Goal: Task Accomplishment & Management: Manage account settings

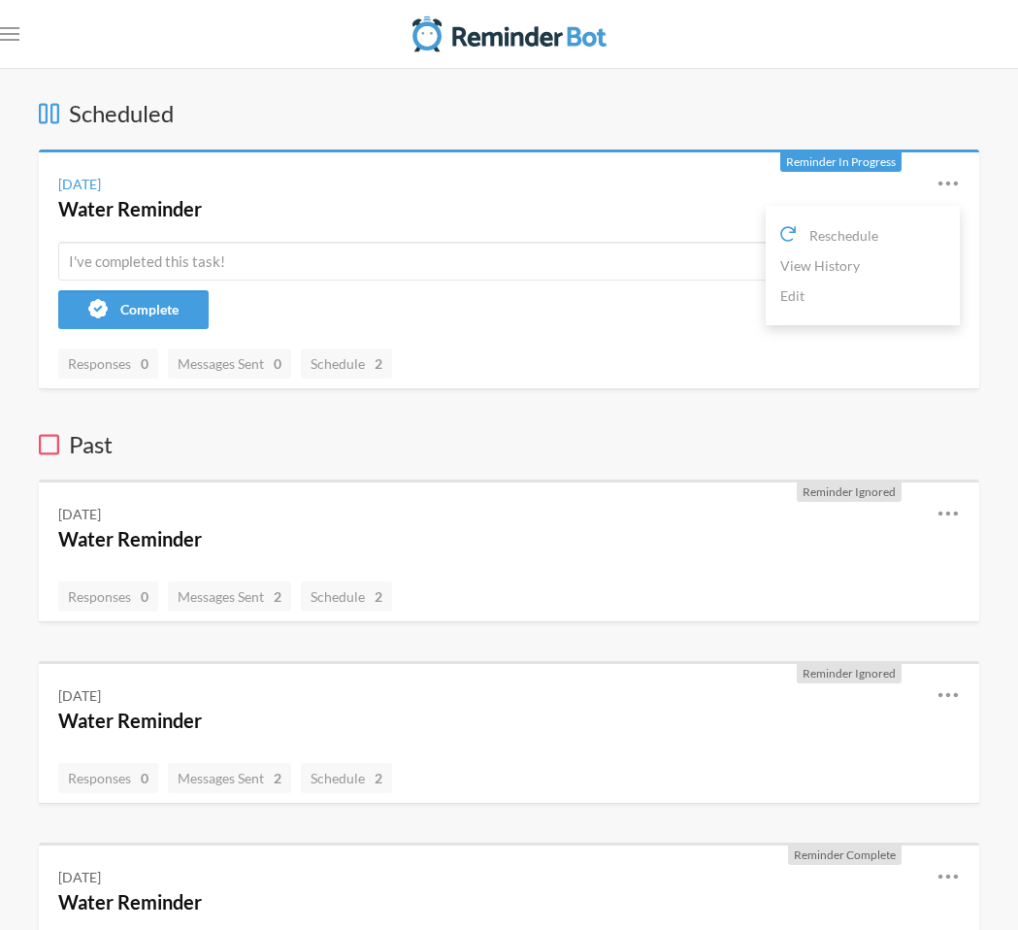
click at [957, 184] on icon at bounding box center [947, 183] width 23 height 23
click at [799, 287] on link "Edit" at bounding box center [862, 295] width 165 height 30
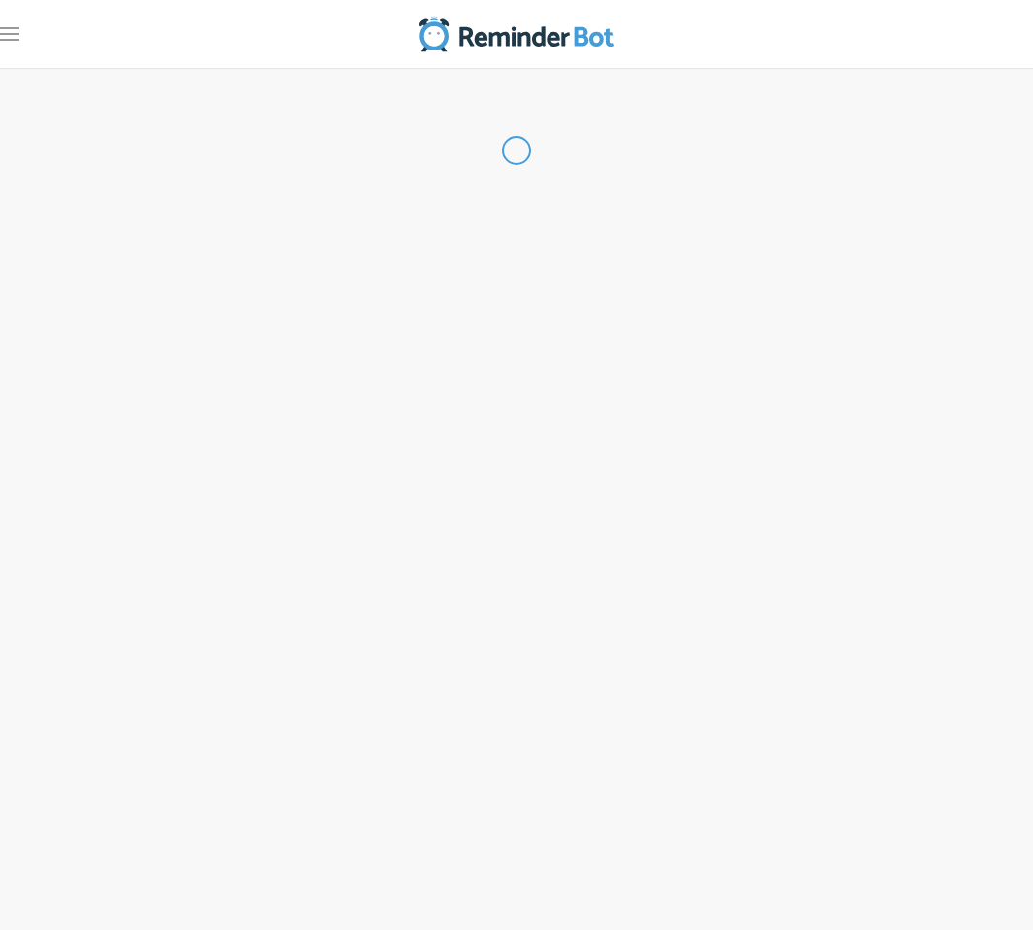
radio input "false"
radio input "true"
type input "Water Reminder"
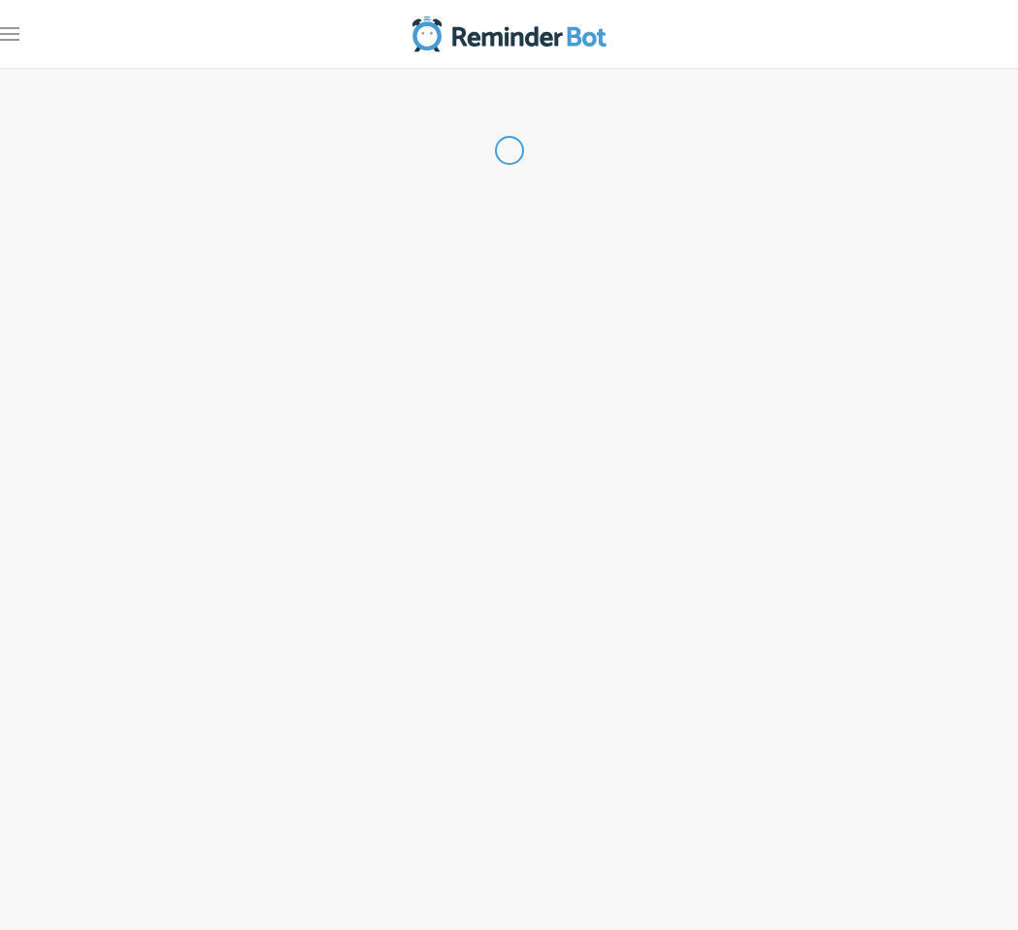
select select "12:45:00"
select select "13:00:00"
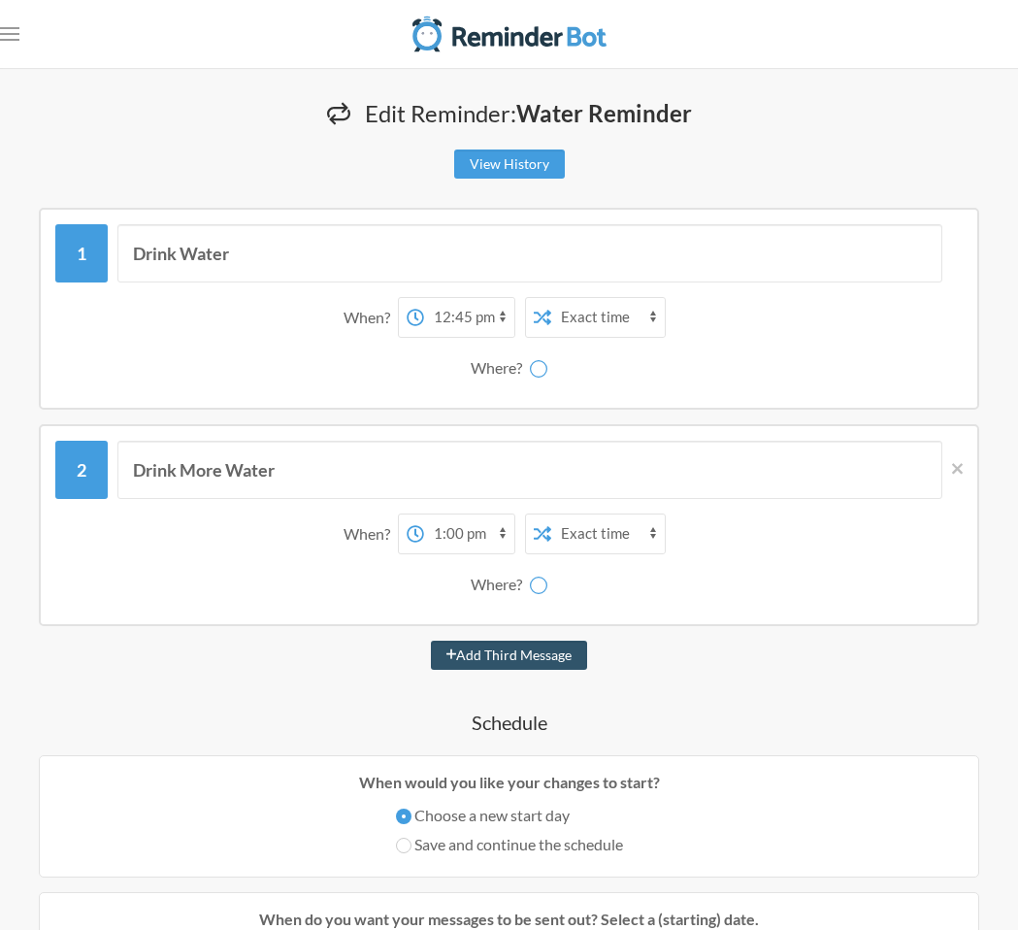
select select "spaces/AAQAjcQpXEA"
click at [0, 34] on rect "Open menu" at bounding box center [9, 34] width 19 height 2
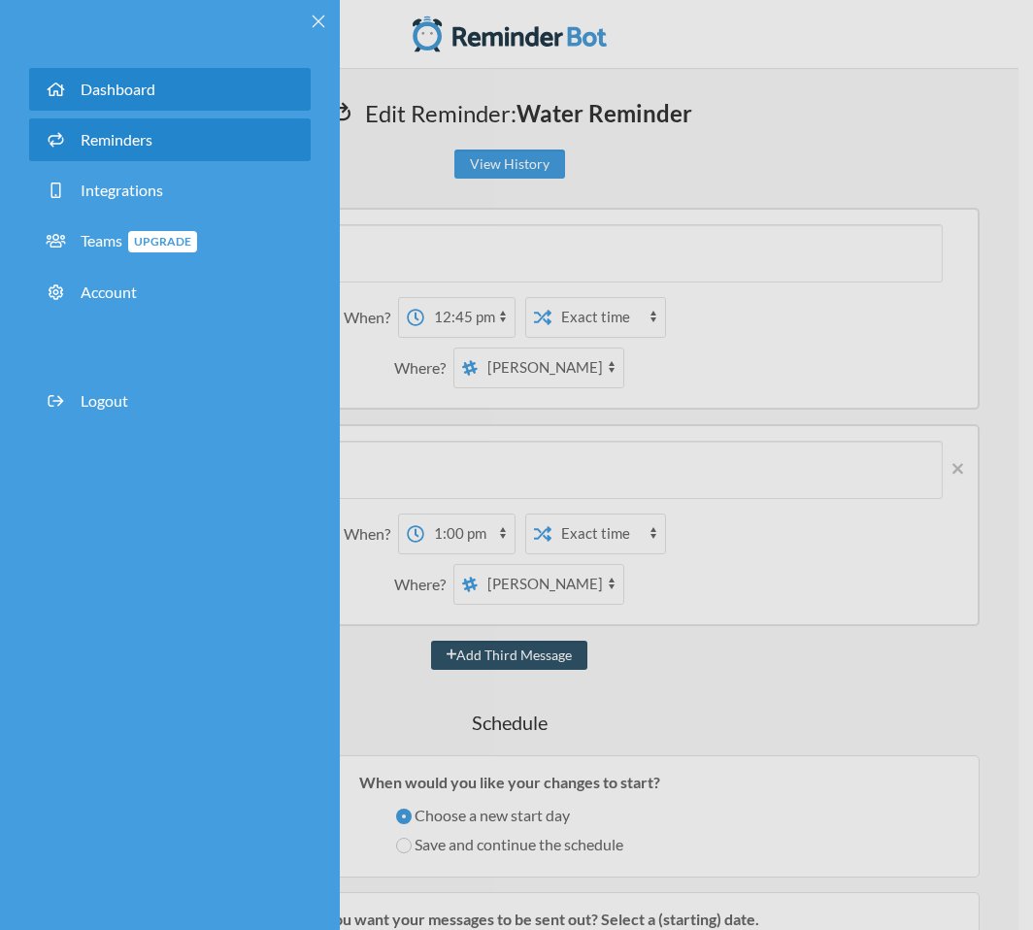
click at [98, 92] on span "Dashboard" at bounding box center [118, 89] width 75 height 18
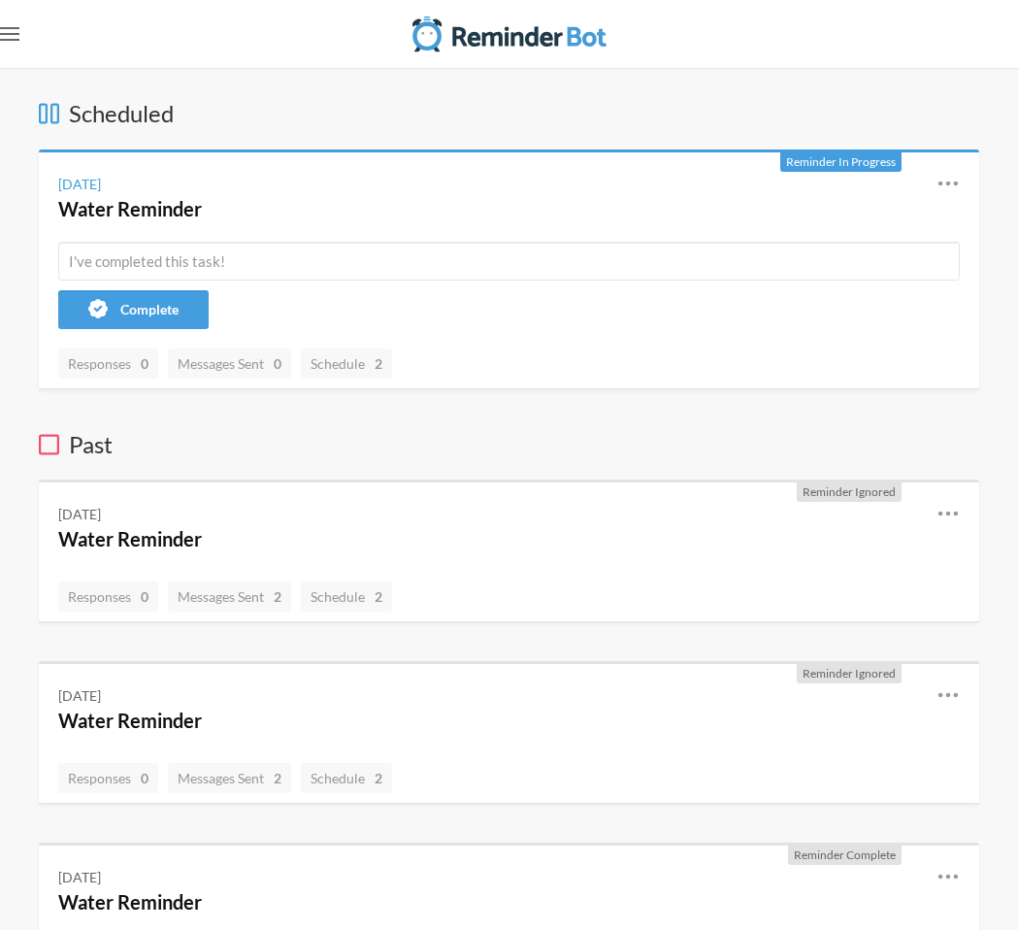
click at [1, 40] on rect "Open menu" at bounding box center [9, 40] width 19 height 2
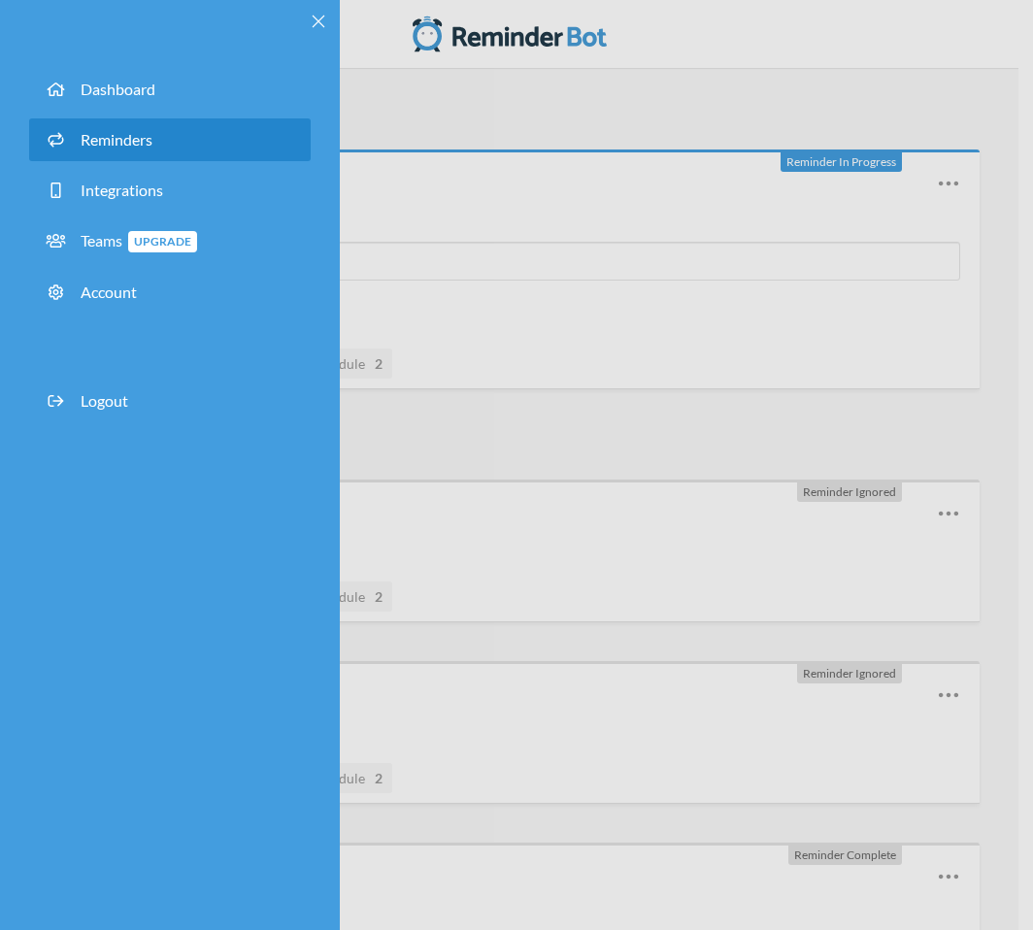
click at [114, 140] on span "Reminders" at bounding box center [117, 139] width 72 height 18
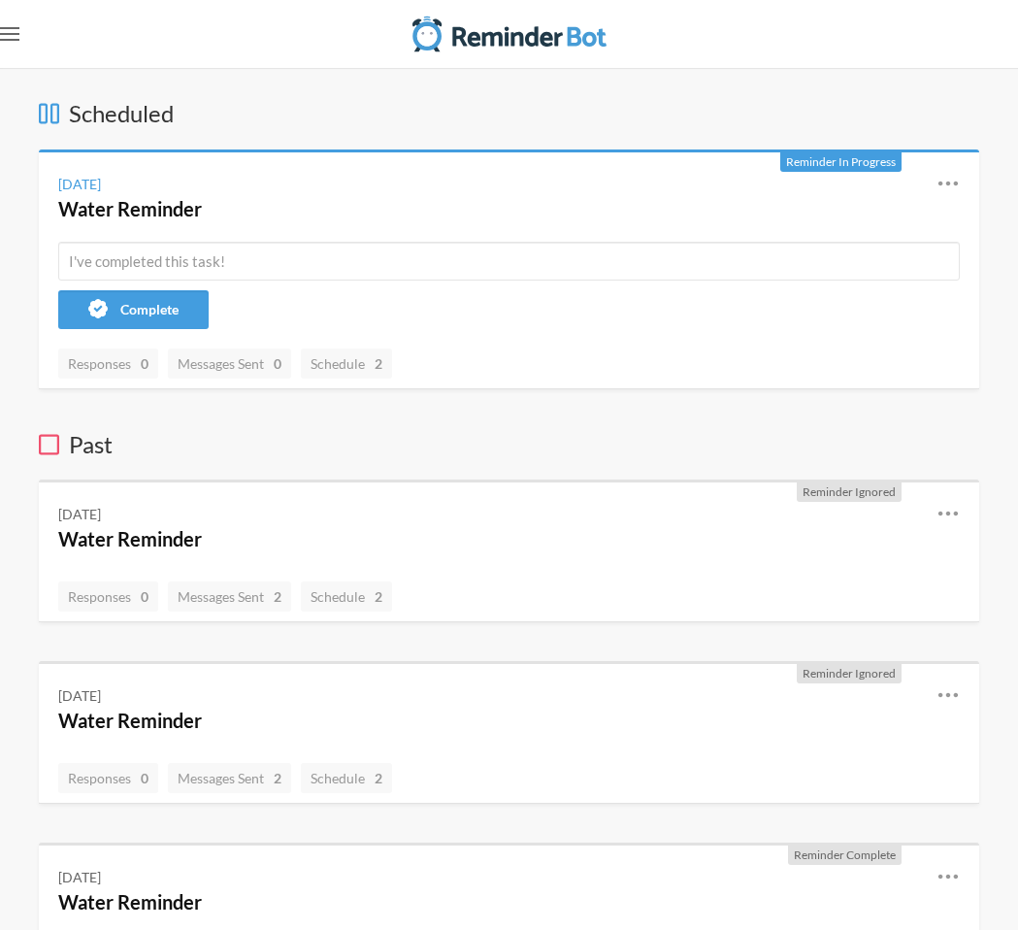
click at [1, 35] on icon ".uk-navbar-toggle-animate svg>[class*="line-"]{transition:0.2s ease-in-out;tran…" at bounding box center [9, 33] width 19 height 19
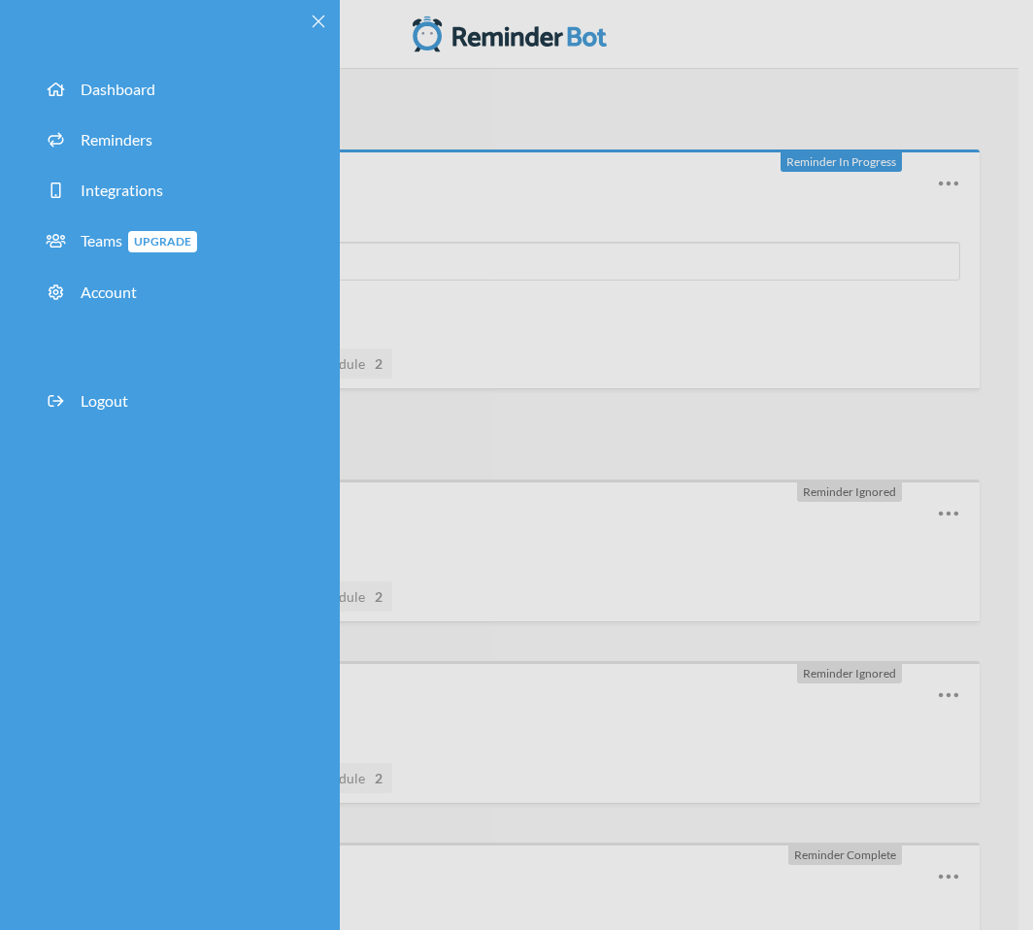
click at [119, 161] on li "Reminders" at bounding box center [169, 143] width 281 height 50
click at [115, 151] on link "Reminders" at bounding box center [169, 139] width 281 height 43
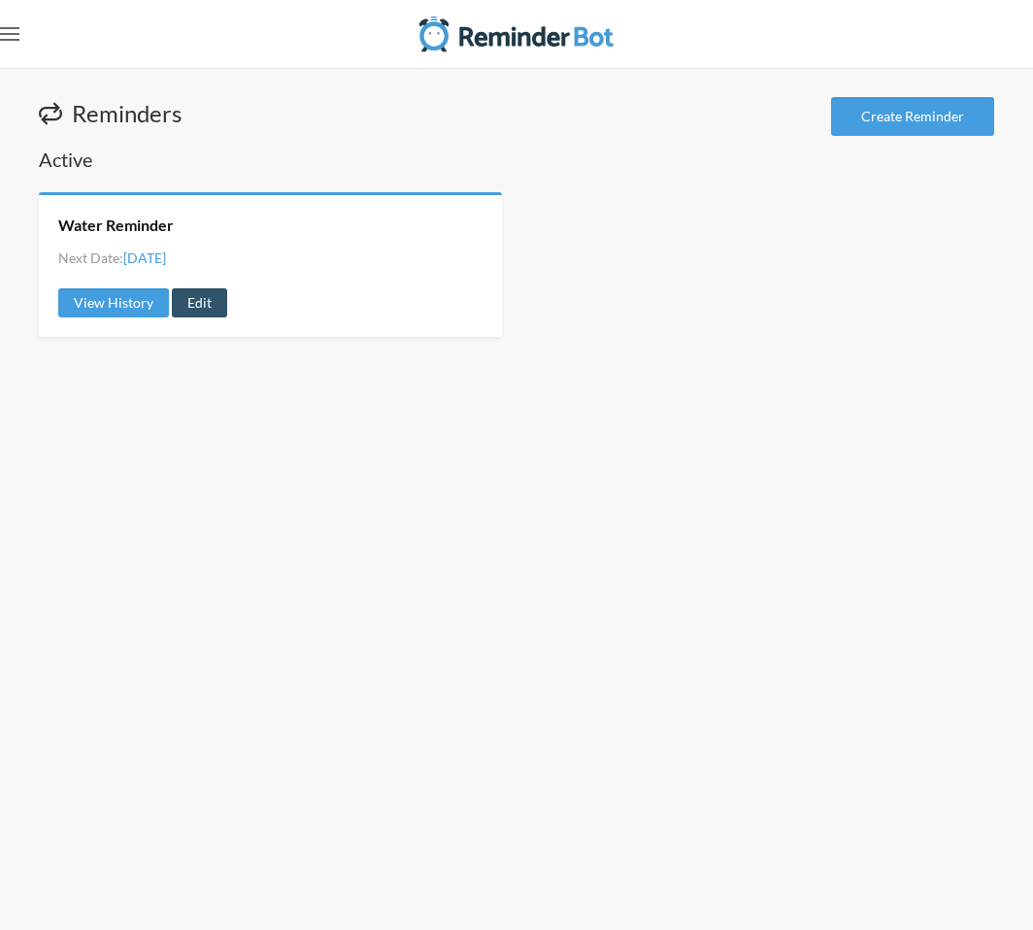
click at [11, 30] on icon ".uk-navbar-toggle-animate svg>[class*="line-"]{transition:0.2s ease-in-out;tran…" at bounding box center [9, 33] width 19 height 19
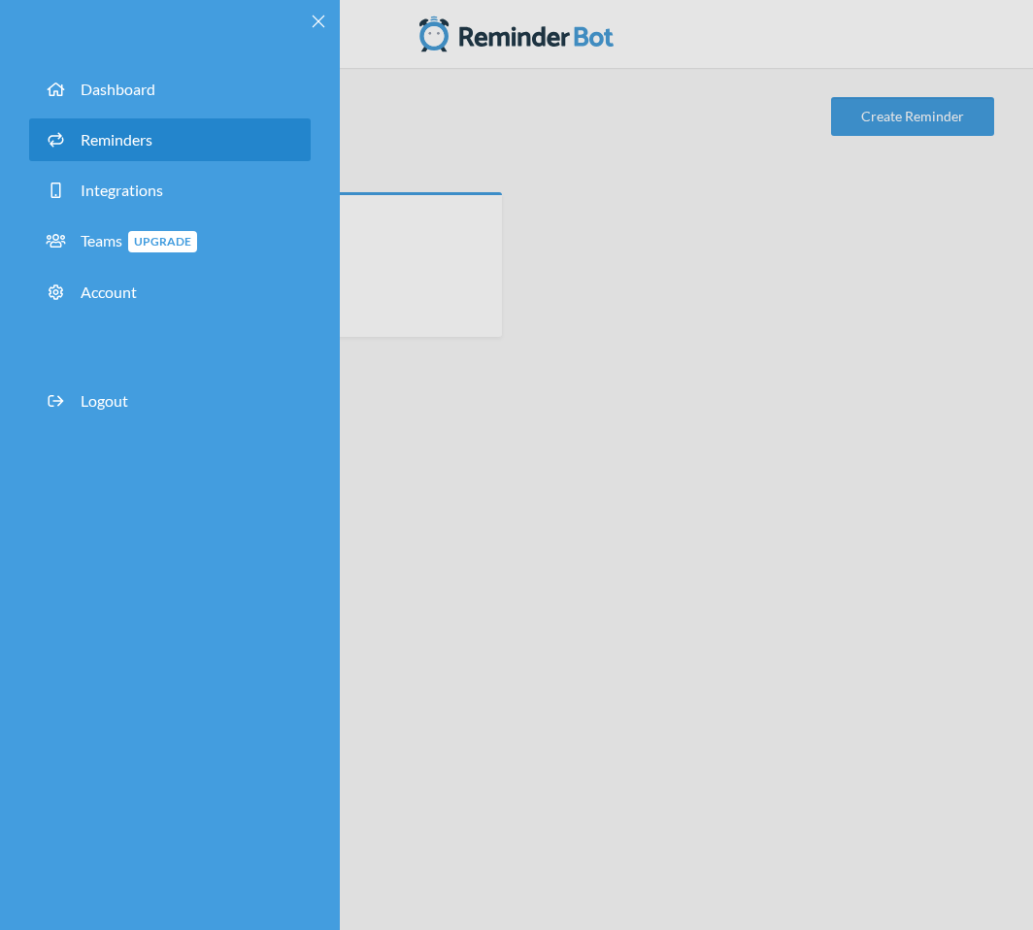
click at [740, 264] on div "Dashboard Reminders Integrations Teams Upgrade Account Logout" at bounding box center [516, 465] width 1033 height 930
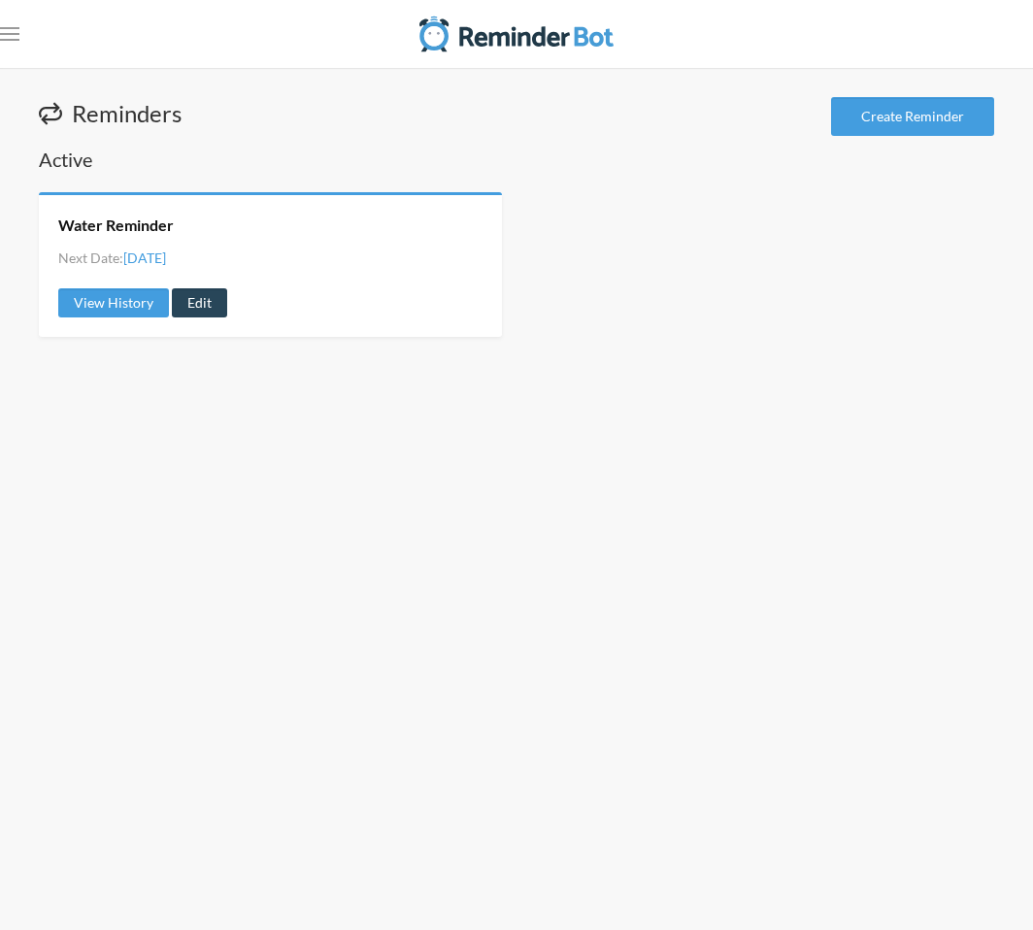
click at [184, 296] on link "Edit" at bounding box center [199, 302] width 55 height 29
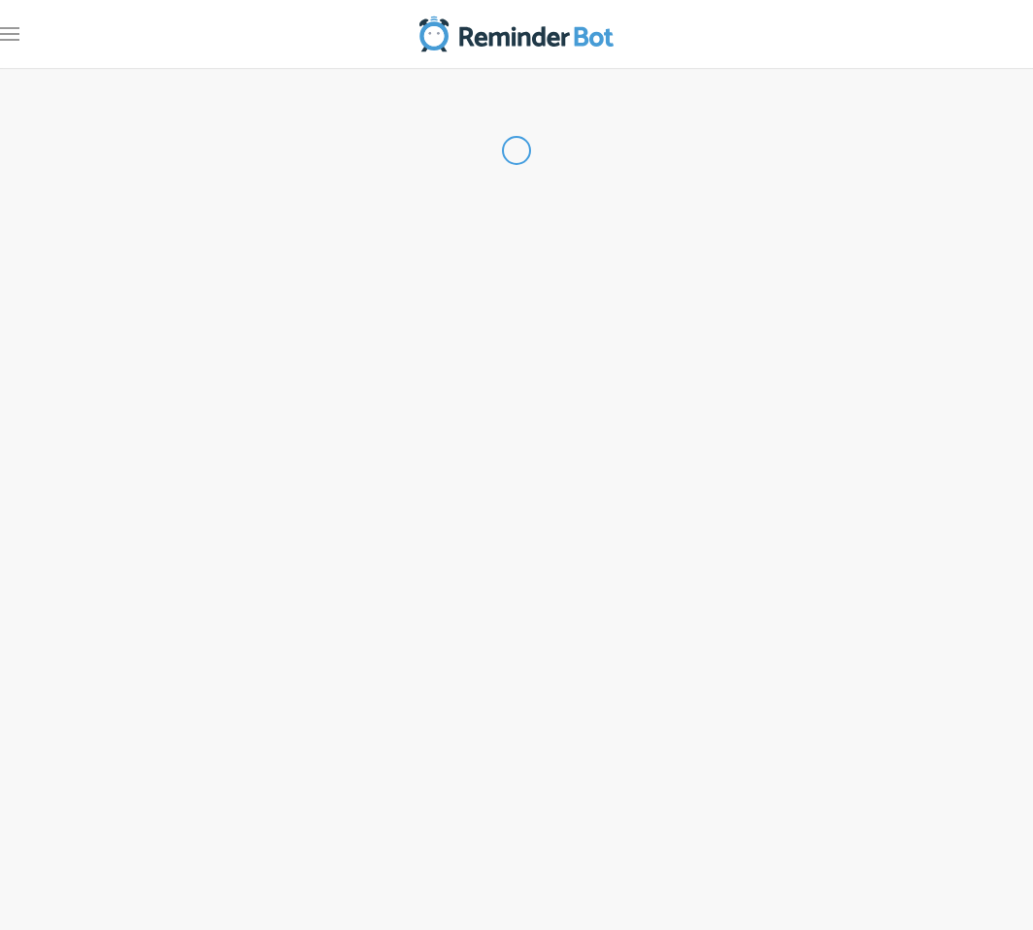
radio input "false"
radio input "true"
type input "Water Reminder"
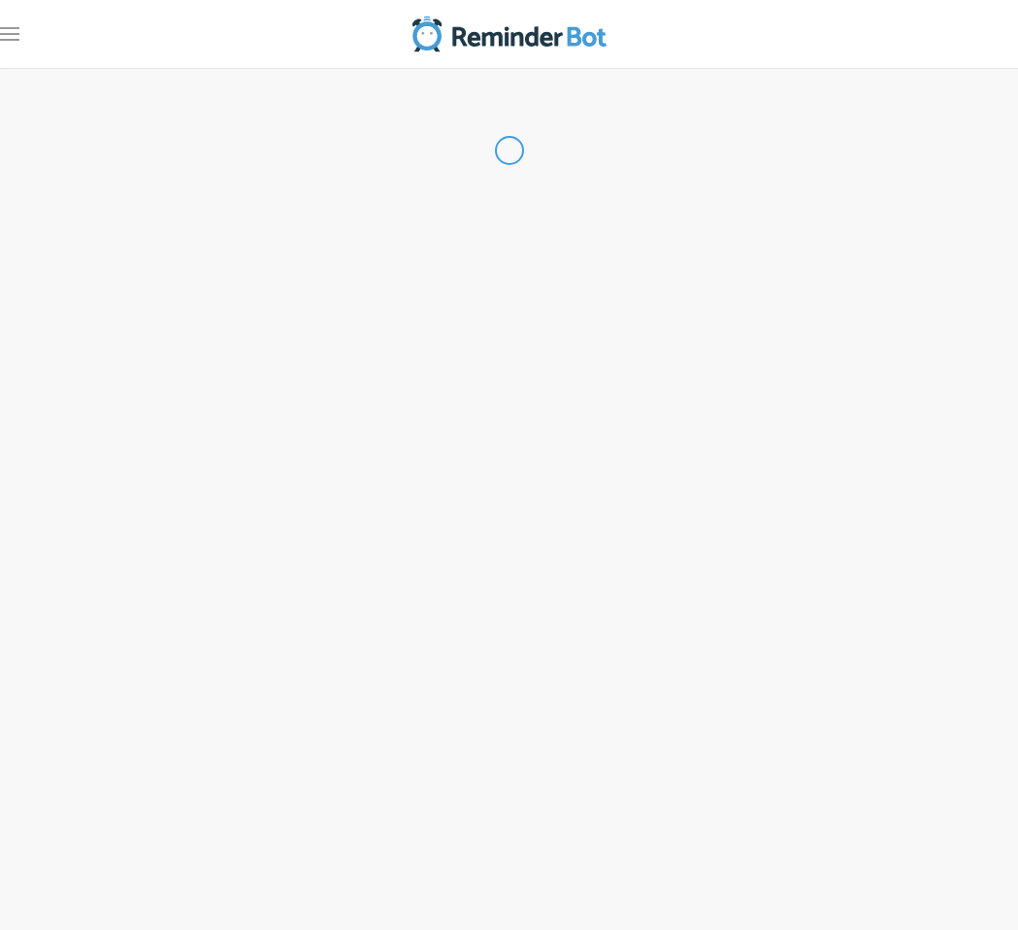
select select "12:45:00"
select select "13:00:00"
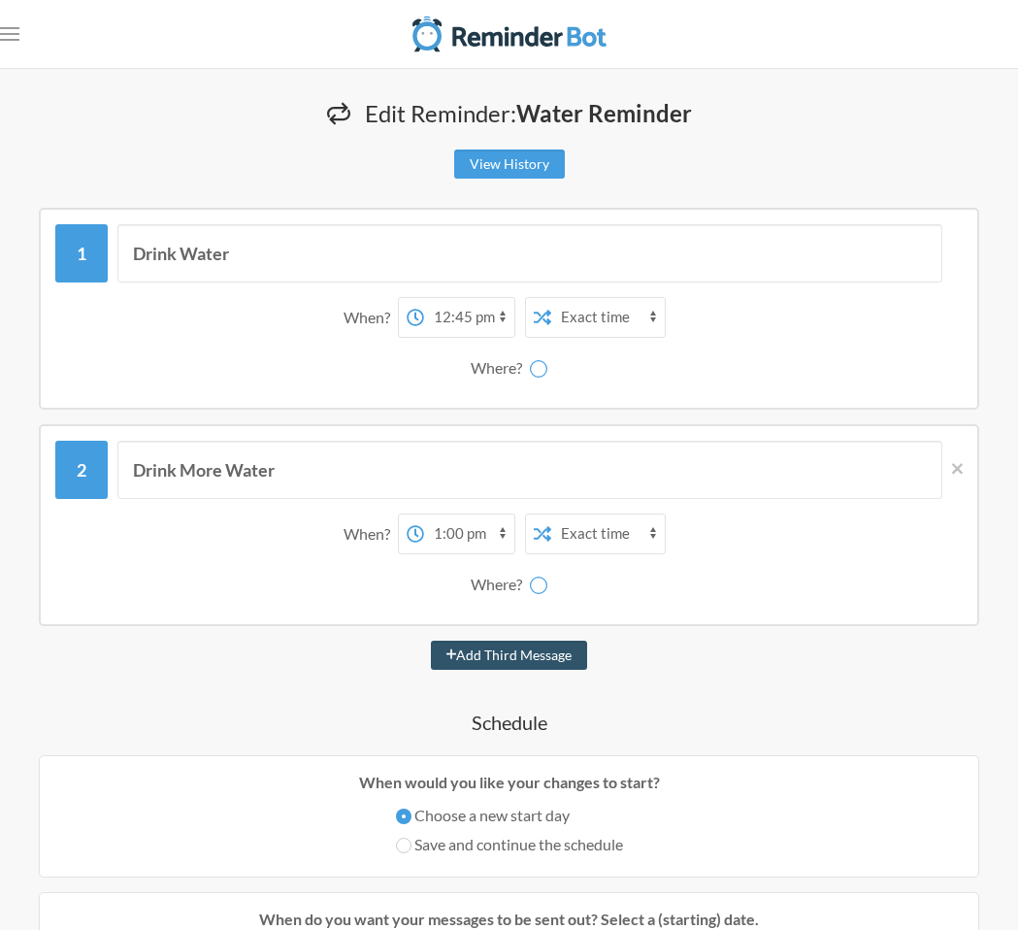
select select "spaces/AAQAjcQpXEA"
click at [962, 469] on icon at bounding box center [957, 468] width 11 height 17
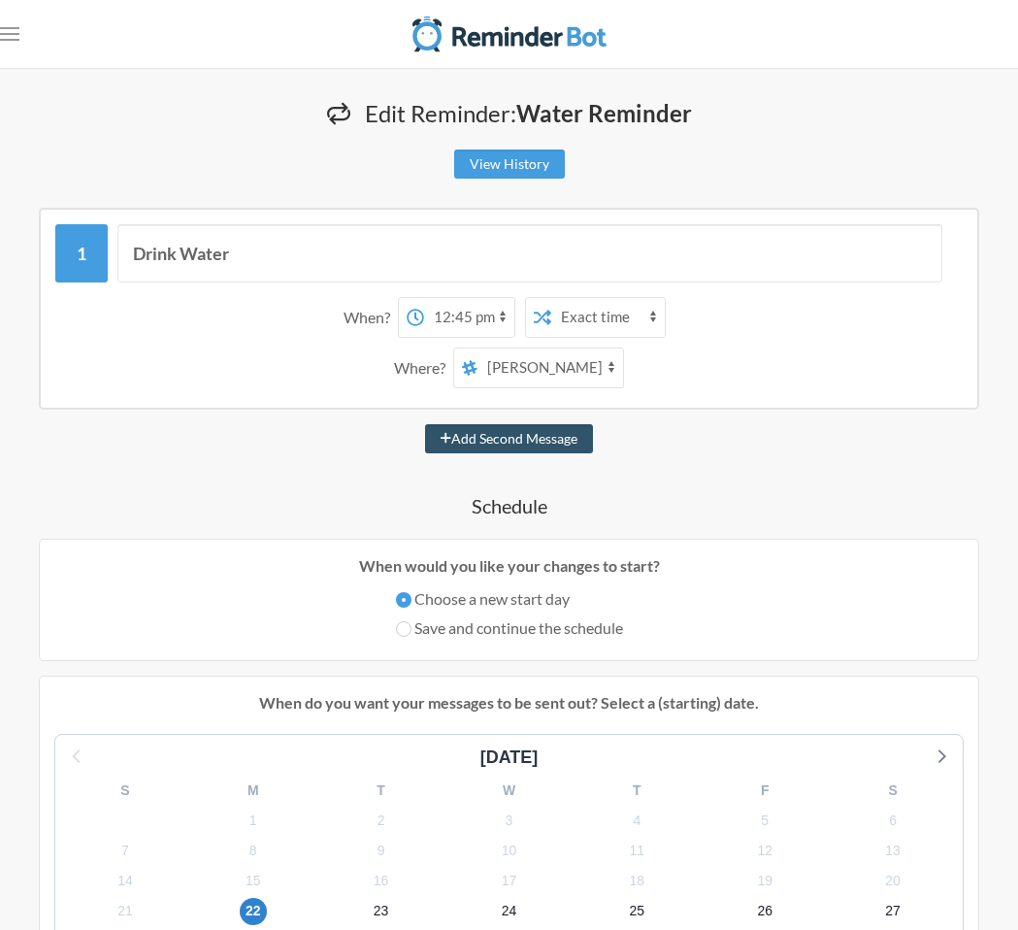
click at [525, 360] on select "[PERSON_NAME] DJY Gluten Free Girlies [PERSON_NAME]" at bounding box center [550, 367] width 146 height 39
click at [78, 257] on div "Drink Water" at bounding box center [508, 253] width 907 height 58
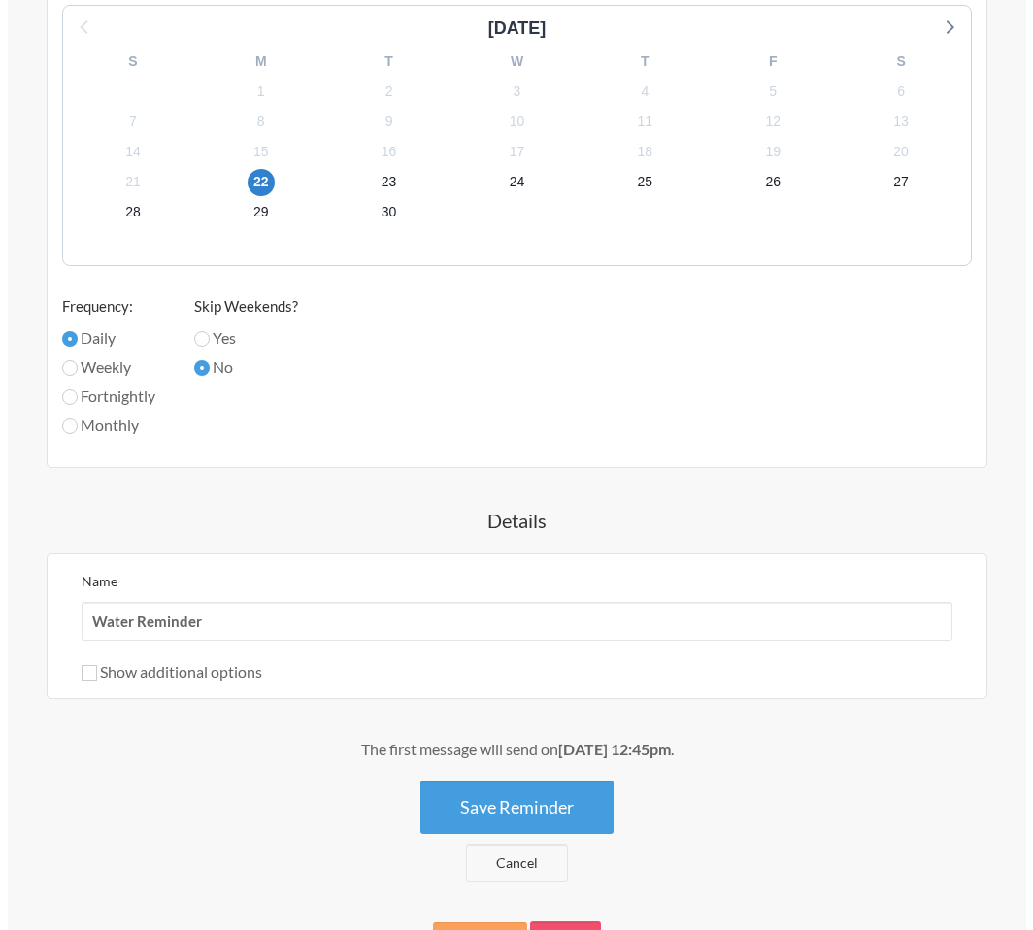
scroll to position [817, 0]
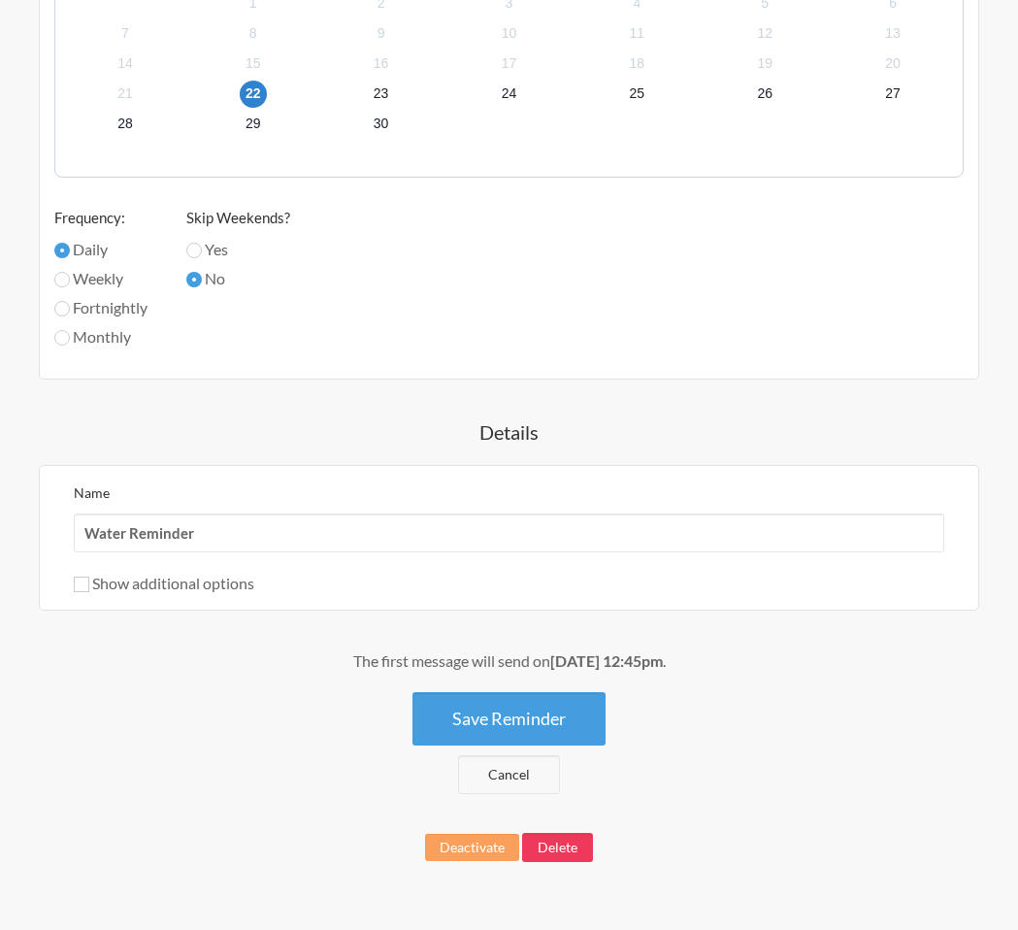
click at [553, 840] on button "Delete" at bounding box center [557, 847] width 71 height 29
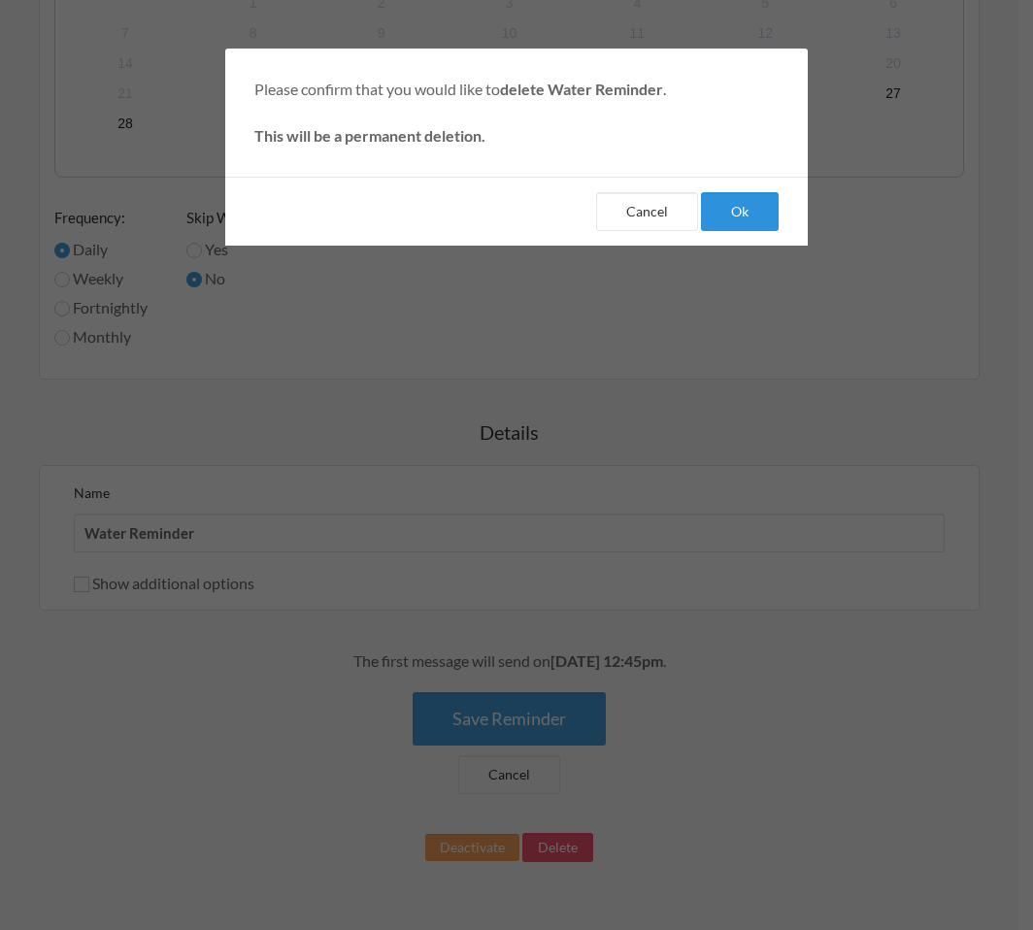
click at [731, 214] on button "Ok" at bounding box center [740, 211] width 78 height 39
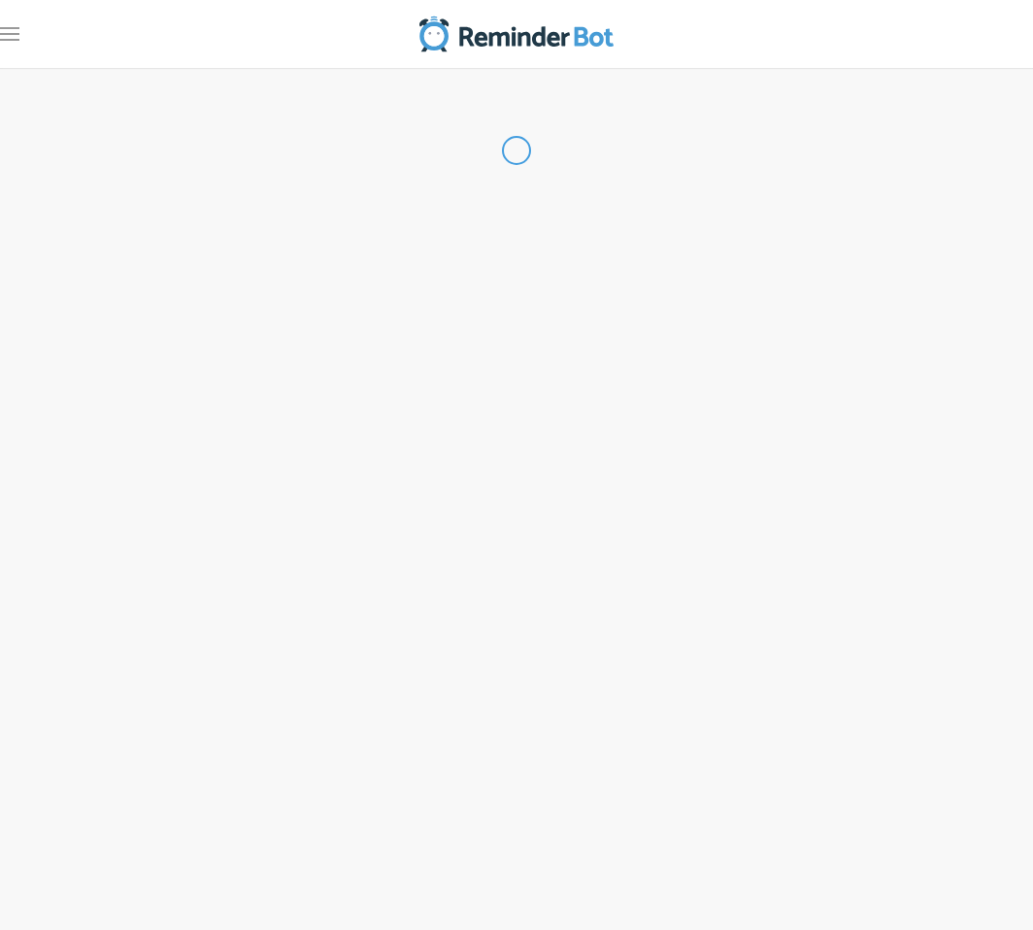
select select "08:30:00"
select select "09:30:00"
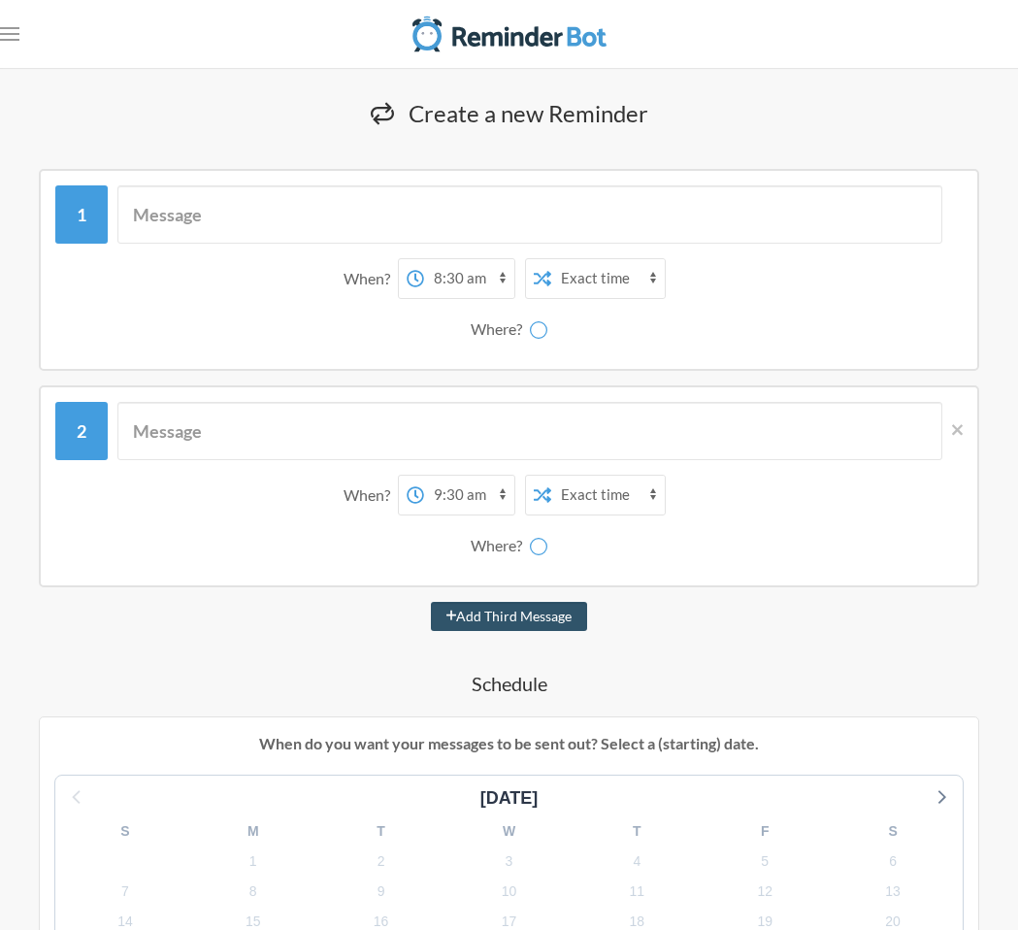
select select "spaces/AAQAjcQpXEA"
click at [14, 35] on icon ".uk-navbar-toggle-animate svg>[class*="line-"]{transition:0.2s ease-in-out;tran…" at bounding box center [9, 33] width 19 height 19
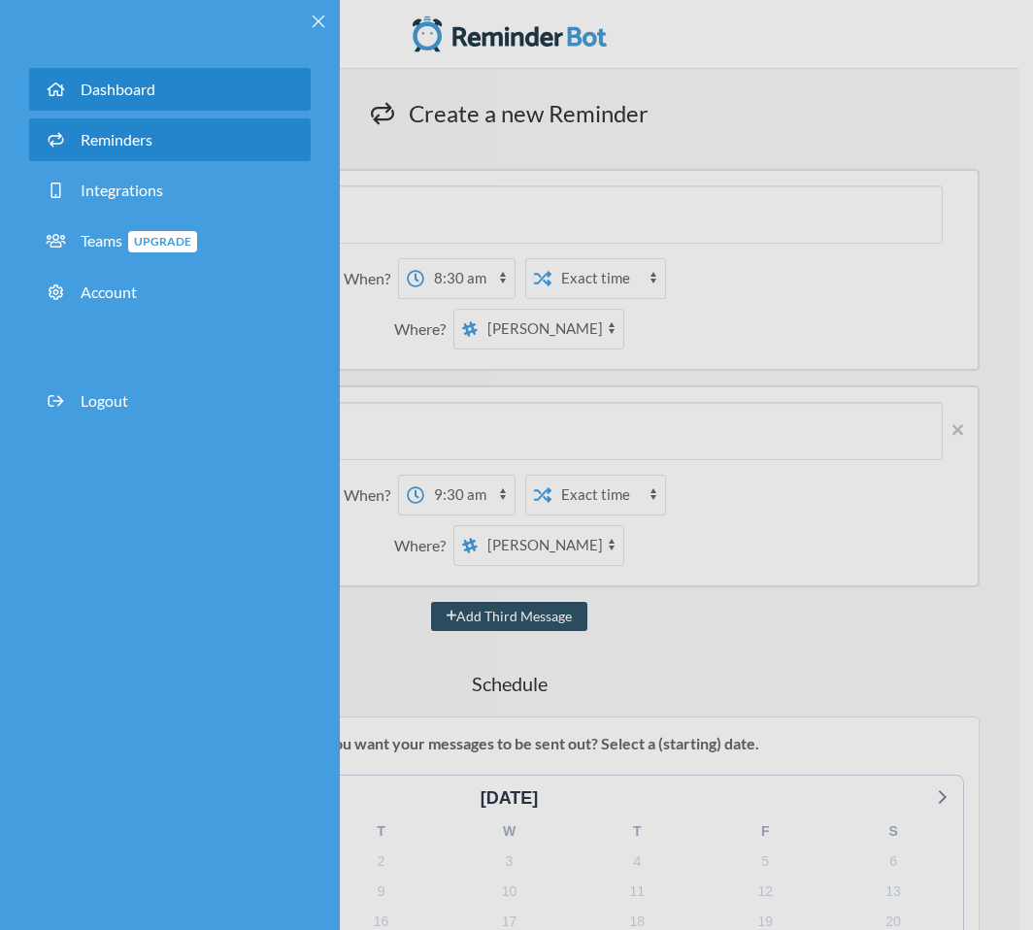
click at [137, 85] on span "Dashboard" at bounding box center [118, 89] width 75 height 18
